Goal: Use online tool/utility: Utilize a website feature to perform a specific function

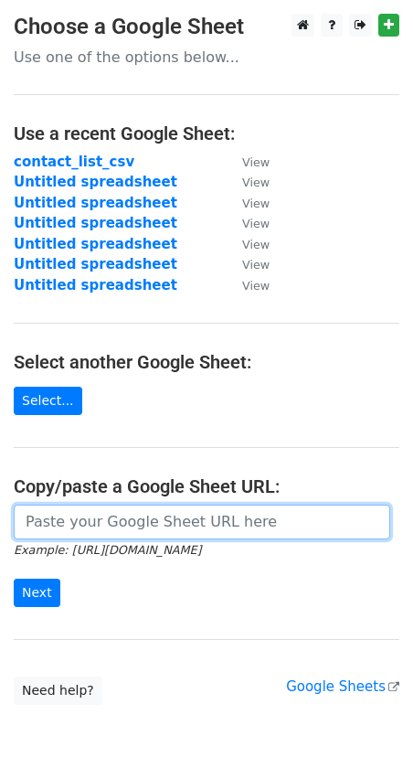
click at [83, 521] on input "url" at bounding box center [202, 522] width 377 height 35
paste input "[URL][DOMAIN_NAME]"
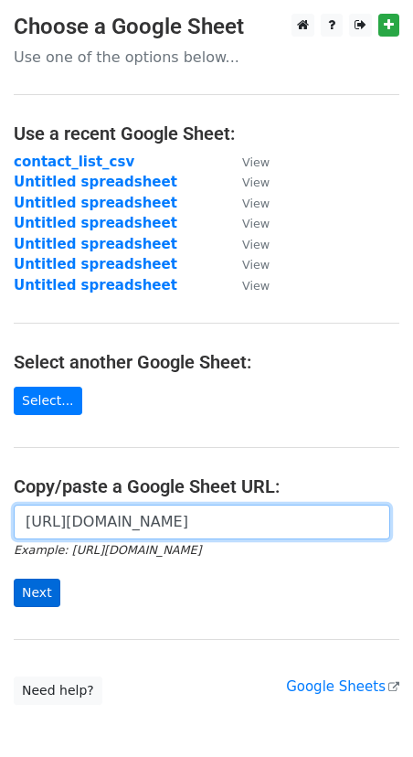
type input "[URL][DOMAIN_NAME]"
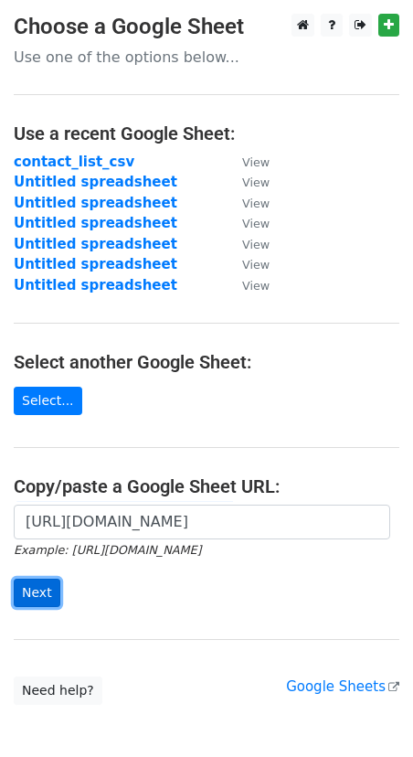
click at [39, 583] on input "Next" at bounding box center [37, 593] width 47 height 28
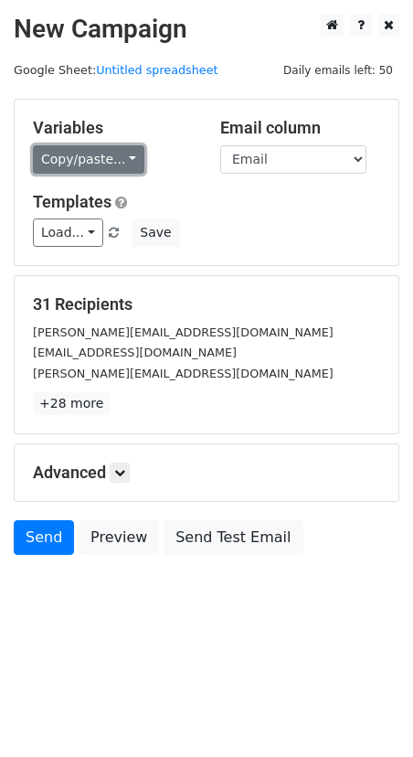
click at [105, 167] on link "Copy/paste..." at bounding box center [89, 159] width 112 height 28
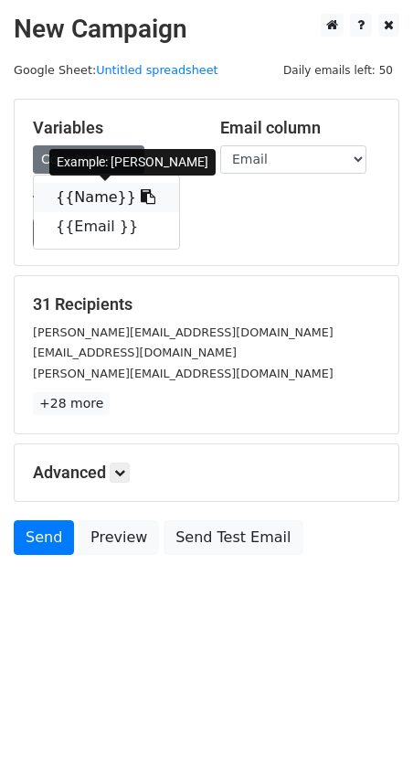
click at [82, 195] on link "{{Name}}" at bounding box center [106, 197] width 145 height 29
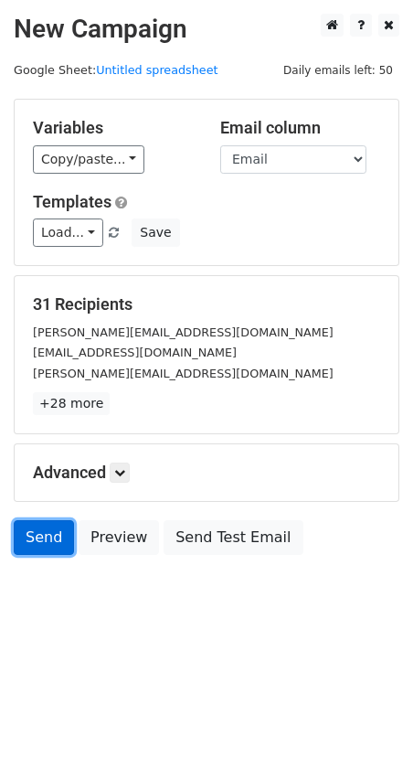
click at [42, 538] on link "Send" at bounding box center [44, 537] width 60 height 35
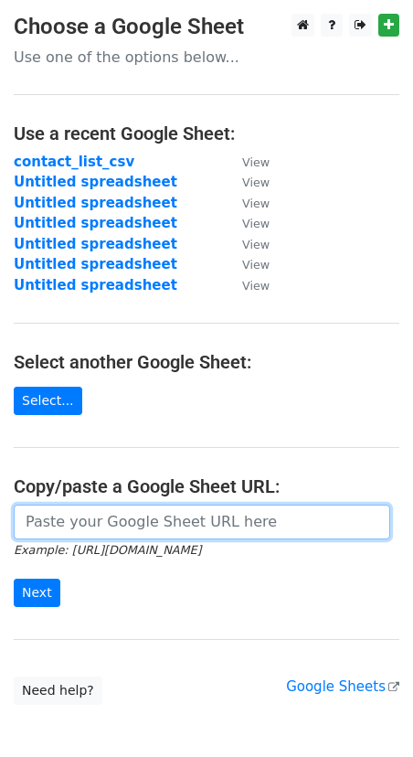
click at [92, 524] on input "url" at bounding box center [202, 522] width 377 height 35
paste input "[URL][DOMAIN_NAME]"
type input "[URL][DOMAIN_NAME]"
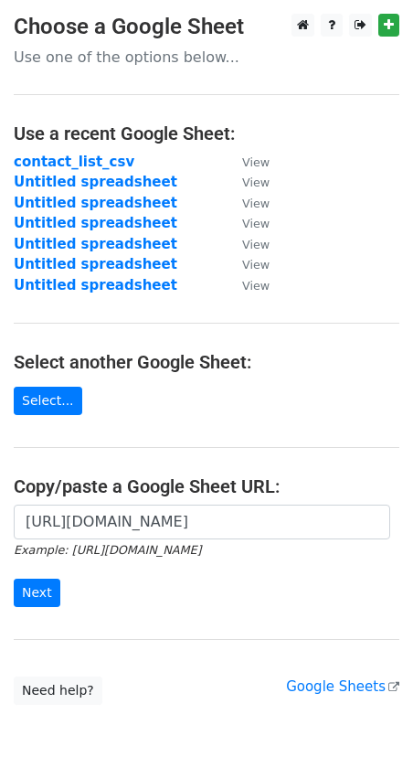
click at [44, 573] on form "[URL][DOMAIN_NAME] Example: [URL][DOMAIN_NAME] Next" at bounding box center [207, 556] width 386 height 102
click at [42, 585] on input "Next" at bounding box center [37, 593] width 47 height 28
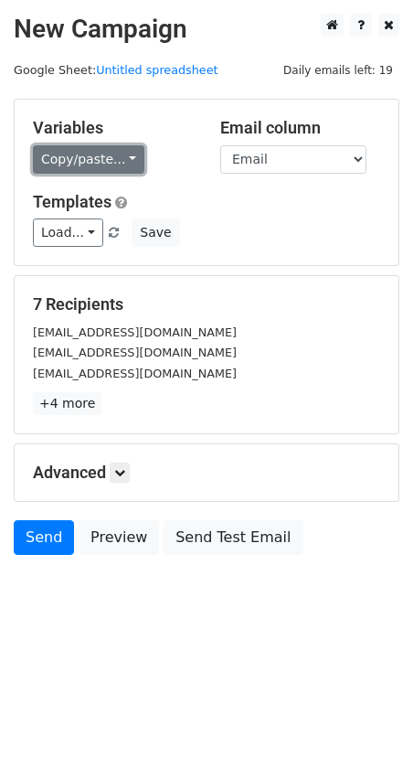
click at [98, 155] on link "Copy/paste..." at bounding box center [89, 159] width 112 height 28
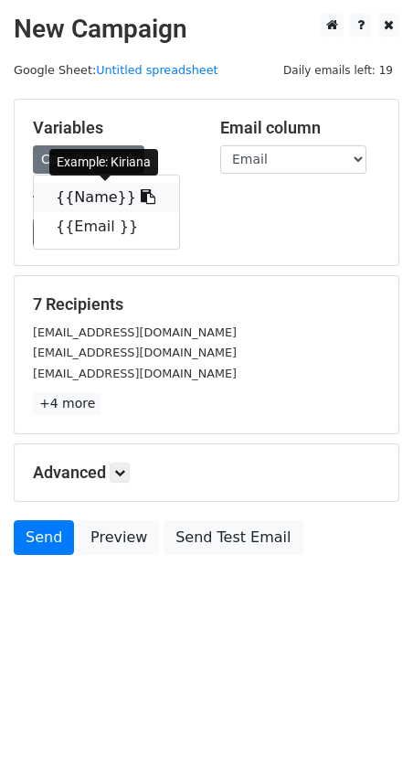
click at [73, 197] on link "{{Name}}" at bounding box center [106, 197] width 145 height 29
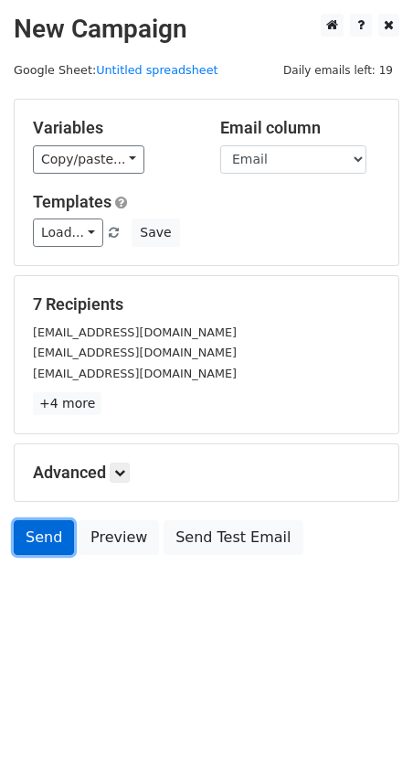
click at [44, 529] on link "Send" at bounding box center [44, 537] width 60 height 35
